Goal: Book appointment/travel/reservation

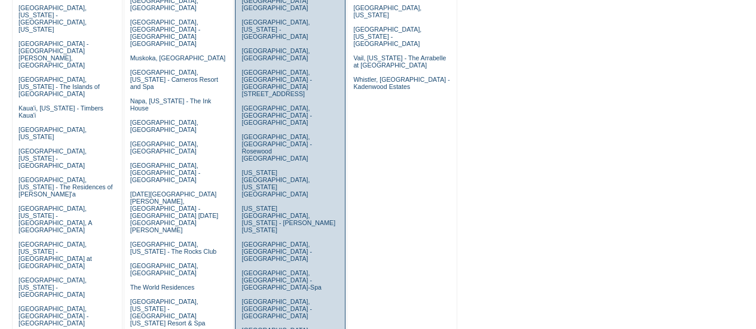
scroll to position [288, 0]
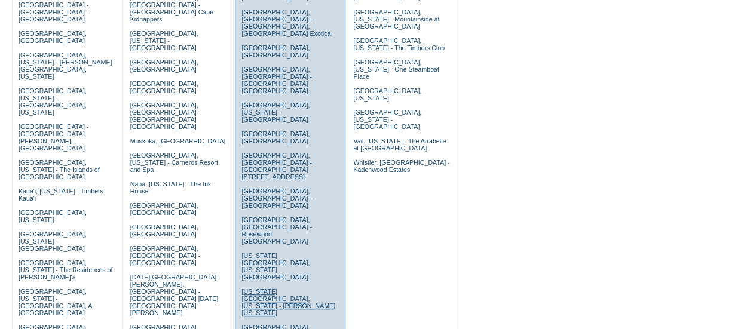
click at [267, 288] on link "[US_STATE][GEOGRAPHIC_DATA], [US_STATE] - [PERSON_NAME] [US_STATE]" at bounding box center [289, 302] width 94 height 29
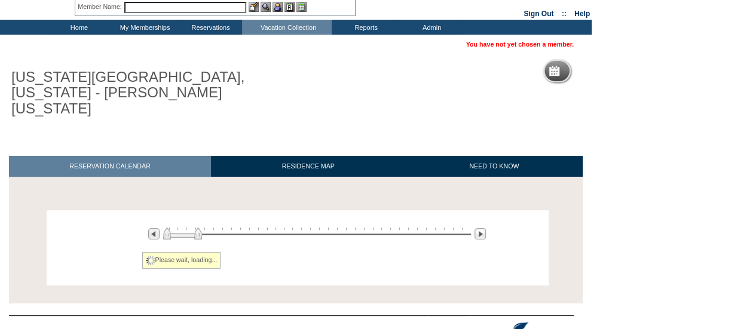
scroll to position [84, 0]
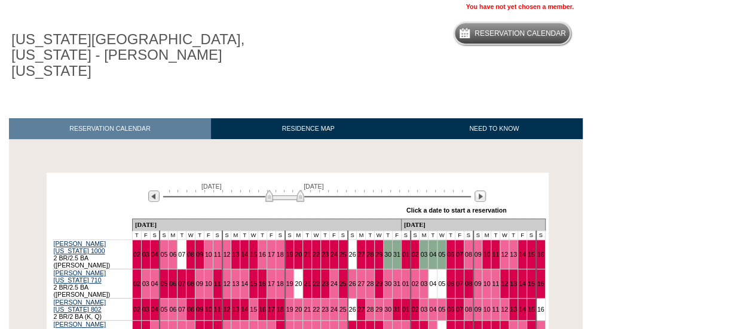
drag, startPoint x: 274, startPoint y: 181, endPoint x: 286, endPoint y: 181, distance: 12.0
click at [286, 190] on img at bounding box center [284, 196] width 39 height 12
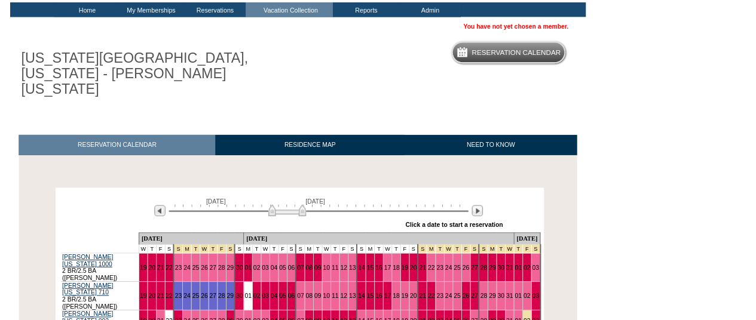
scroll to position [0, 0]
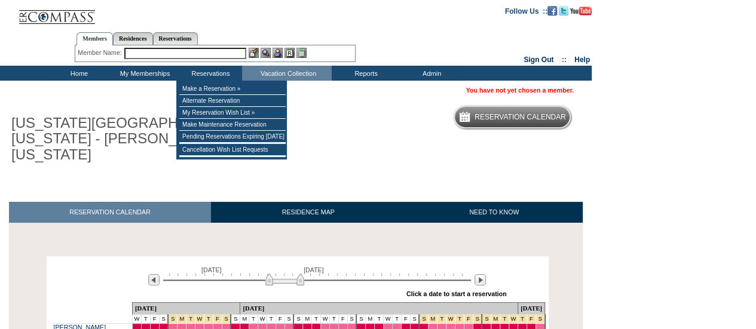
click at [213, 51] on input "text" at bounding box center [185, 53] width 122 height 11
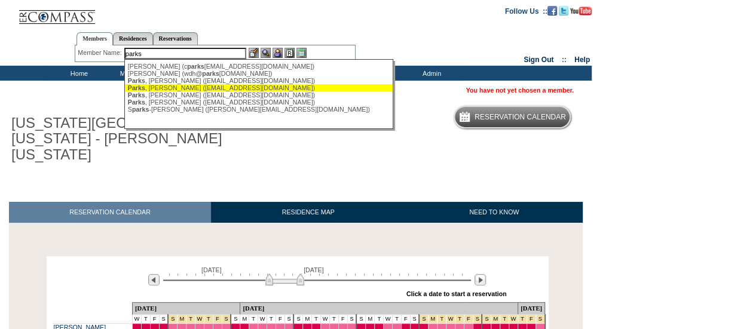
click at [170, 90] on div "Parks , David (irishchamps2026@gmail.com)" at bounding box center [259, 87] width 263 height 7
type input "Parks, David (irishchamps2026@gmail.com)"
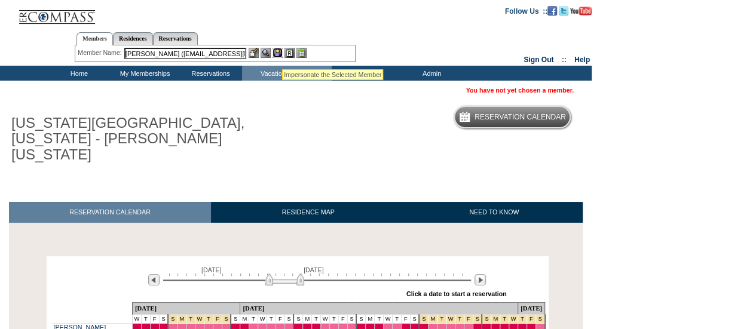
click at [279, 53] on img at bounding box center [278, 53] width 10 height 10
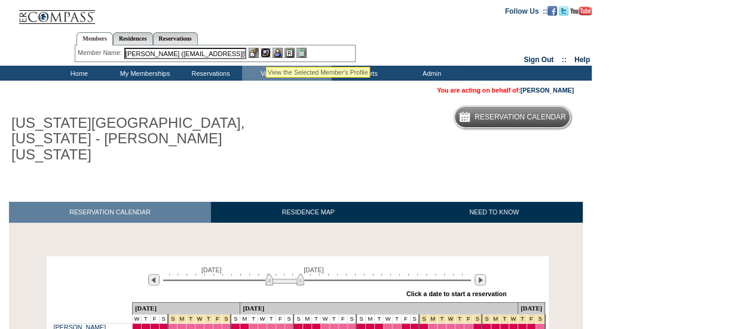
click at [264, 52] on img at bounding box center [266, 53] width 10 height 10
